Goal: Obtain resource: Download file/media

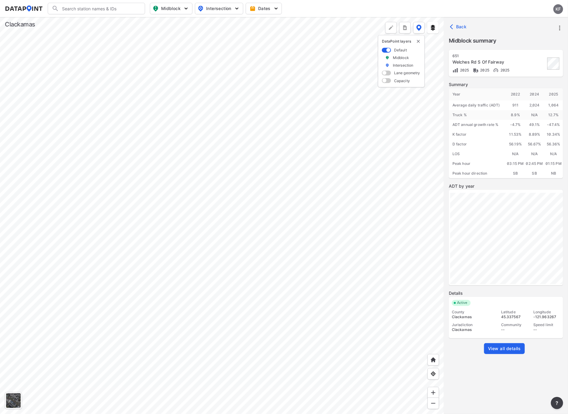
click at [294, 254] on div at bounding box center [222, 215] width 444 height 396
click at [255, 274] on div at bounding box center [222, 215] width 444 height 396
click at [371, 310] on div at bounding box center [222, 215] width 444 height 396
click at [109, 205] on div at bounding box center [222, 215] width 444 height 396
click at [444, 317] on div at bounding box center [222, 215] width 444 height 396
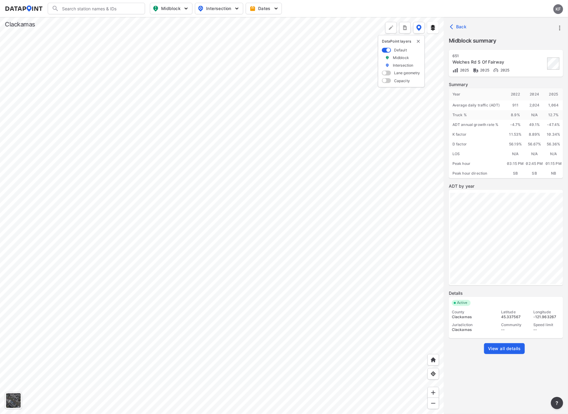
click at [444, 299] on div at bounding box center [222, 215] width 444 height 396
click at [78, 310] on div at bounding box center [222, 215] width 444 height 396
click at [122, 176] on div at bounding box center [222, 215] width 444 height 396
click at [57, 227] on div at bounding box center [222, 215] width 444 height 396
click at [184, 97] on div at bounding box center [222, 215] width 444 height 396
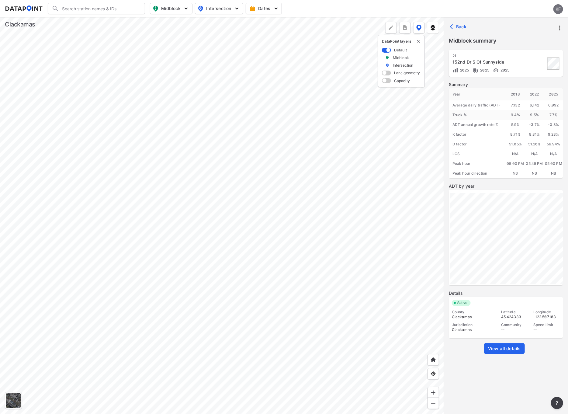
click at [508, 349] on span "View all details" at bounding box center [504, 348] width 33 height 6
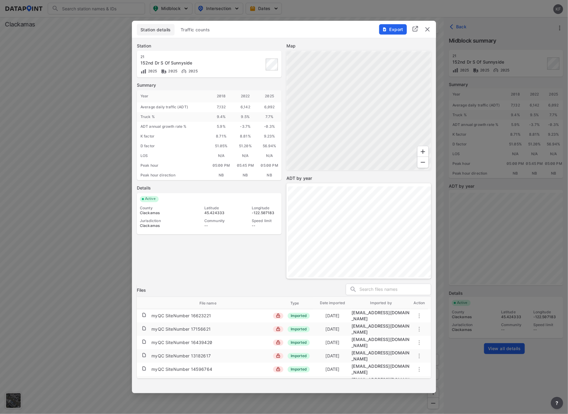
click at [386, 33] on button "Export" at bounding box center [393, 29] width 28 height 10
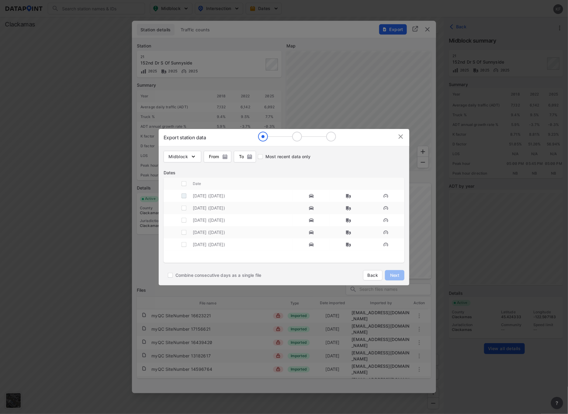
click at [184, 195] on input "decorative checkbox" at bounding box center [184, 196] width 12 height 12
checkbox input "true"
click at [395, 273] on span "Next" at bounding box center [394, 275] width 12 height 6
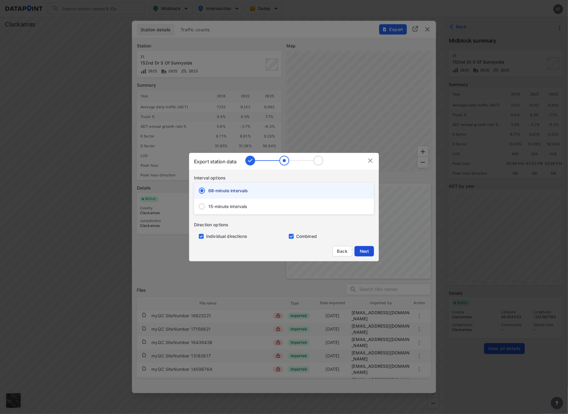
click at [365, 248] on span "Next" at bounding box center [364, 251] width 12 height 6
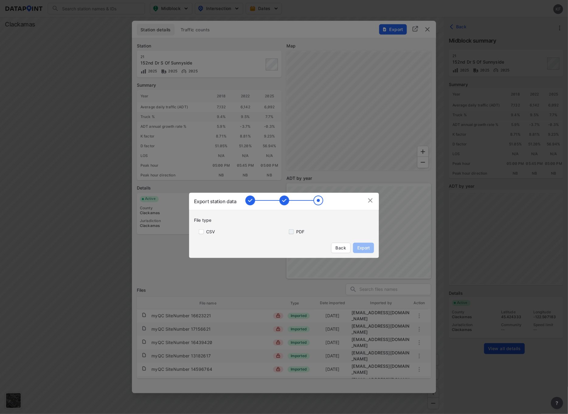
click at [287, 231] on input "primary checkbox" at bounding box center [290, 231] width 12 height 5
checkbox input "true"
click at [368, 246] on span "Export" at bounding box center [363, 248] width 14 height 6
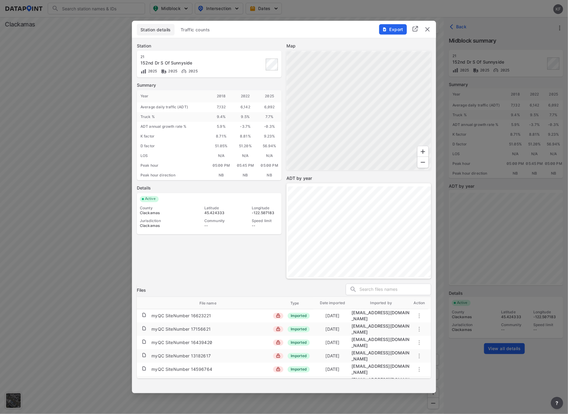
click at [428, 27] on img "delete" at bounding box center [427, 29] width 7 height 7
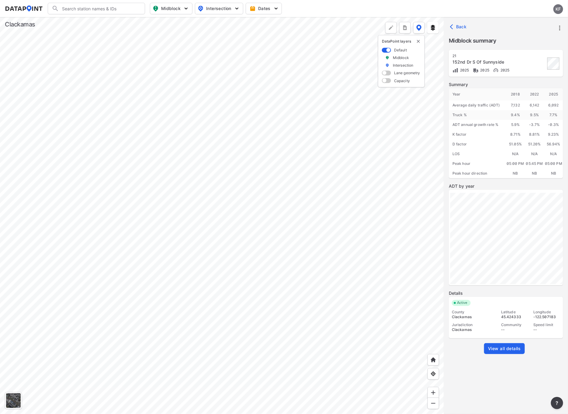
click at [197, 173] on div at bounding box center [222, 215] width 444 height 396
click at [237, 273] on div at bounding box center [222, 215] width 444 height 396
click at [171, 98] on div at bounding box center [222, 215] width 444 height 396
click at [495, 345] on span "View all details" at bounding box center [504, 348] width 33 height 6
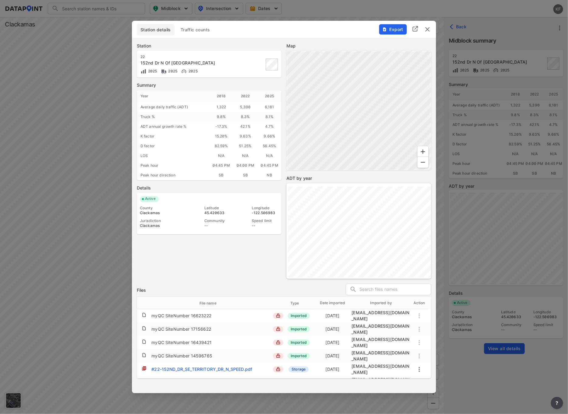
click at [397, 30] on span "Export" at bounding box center [392, 29] width 20 height 6
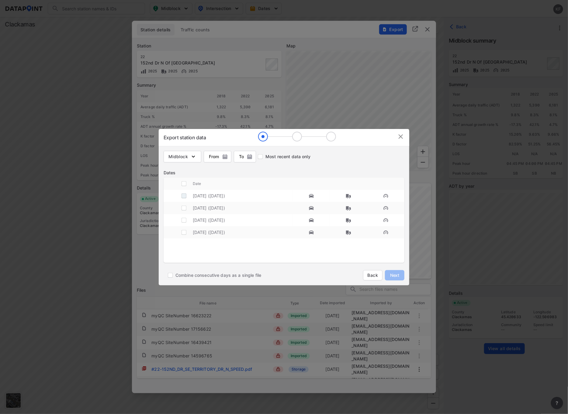
click at [184, 195] on input "decorative checkbox" at bounding box center [184, 196] width 12 height 12
checkbox input "true"
click at [394, 275] on span "Next" at bounding box center [394, 275] width 12 height 6
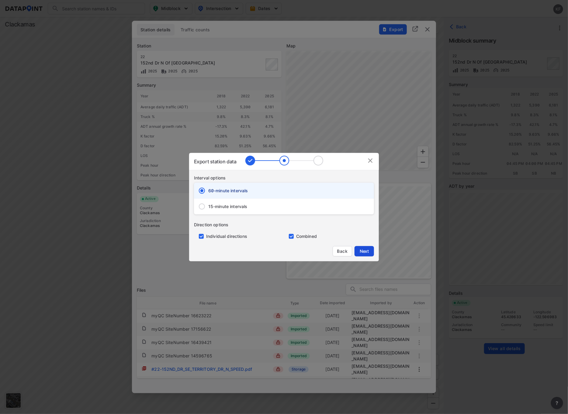
click at [366, 250] on span "Next" at bounding box center [364, 251] width 12 height 6
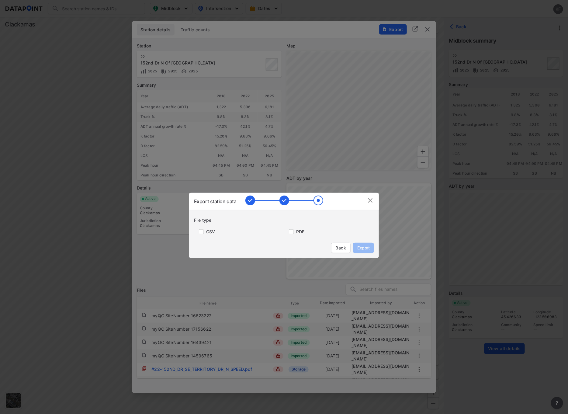
drag, startPoint x: 293, startPoint y: 232, endPoint x: 297, endPoint y: 236, distance: 5.4
click at [293, 232] on input "primary checkbox" at bounding box center [290, 231] width 12 height 5
checkbox input "true"
click at [360, 250] on span "Export" at bounding box center [363, 248] width 14 height 6
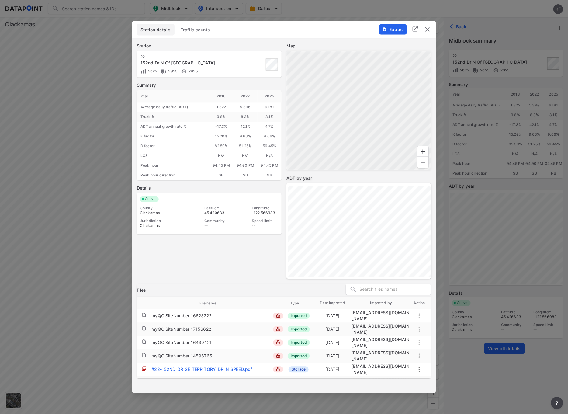
click at [427, 26] on img "delete" at bounding box center [427, 29] width 7 height 7
